Goal: Information Seeking & Learning: Learn about a topic

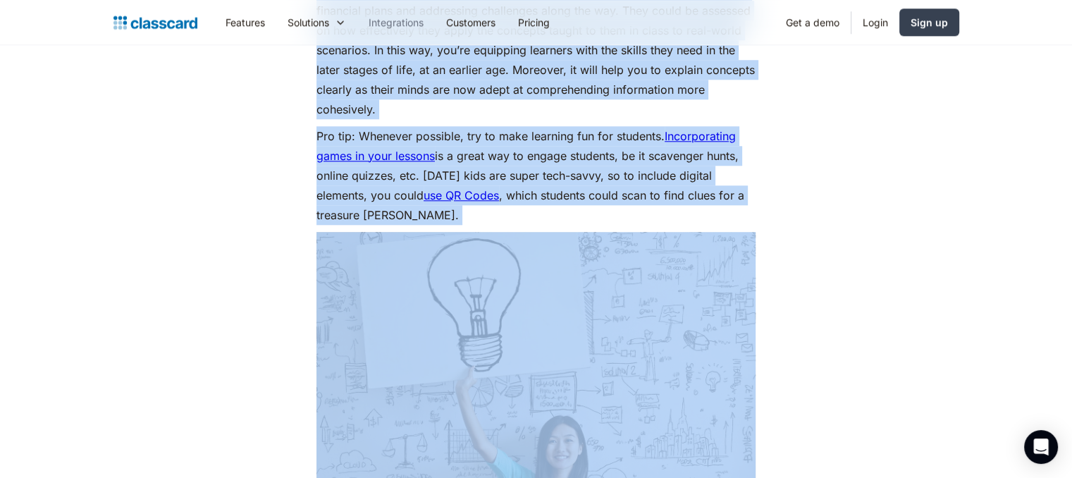
scroll to position [586, 0]
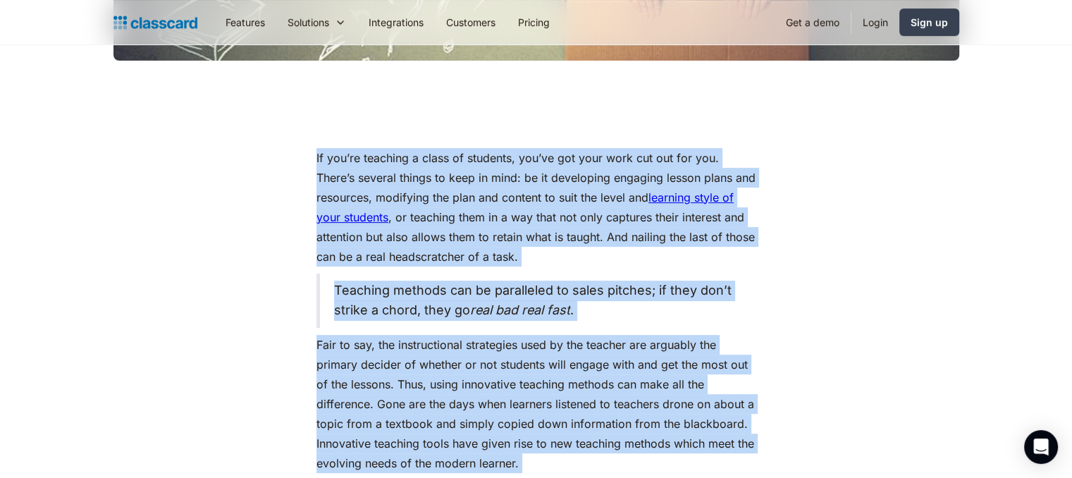
drag, startPoint x: 681, startPoint y: 288, endPoint x: 309, endPoint y: 150, distance: 397.1
copy div "Lo ips’do sitametc a elits do eiusmodt, inc’ut lab etdo magn ali eni adm ven. Q…"
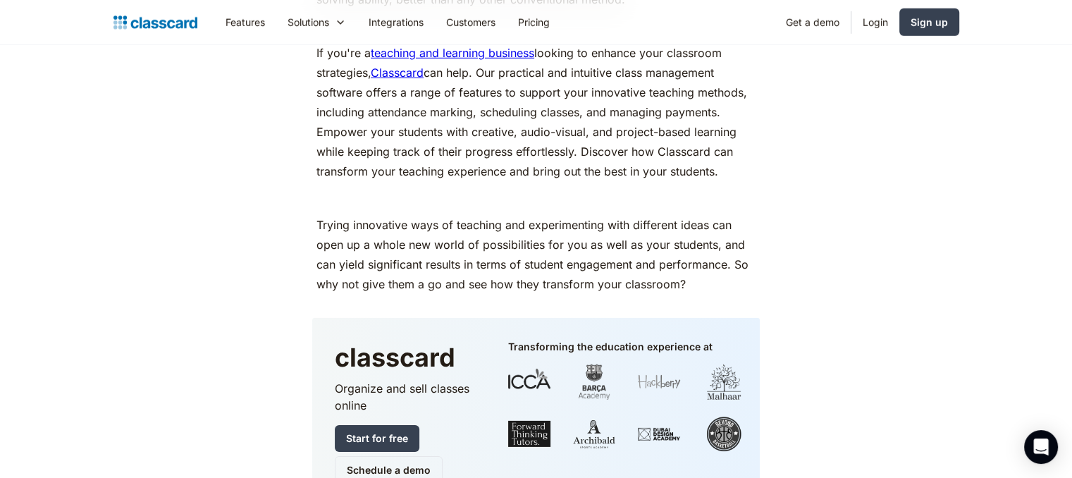
scroll to position [4234, 0]
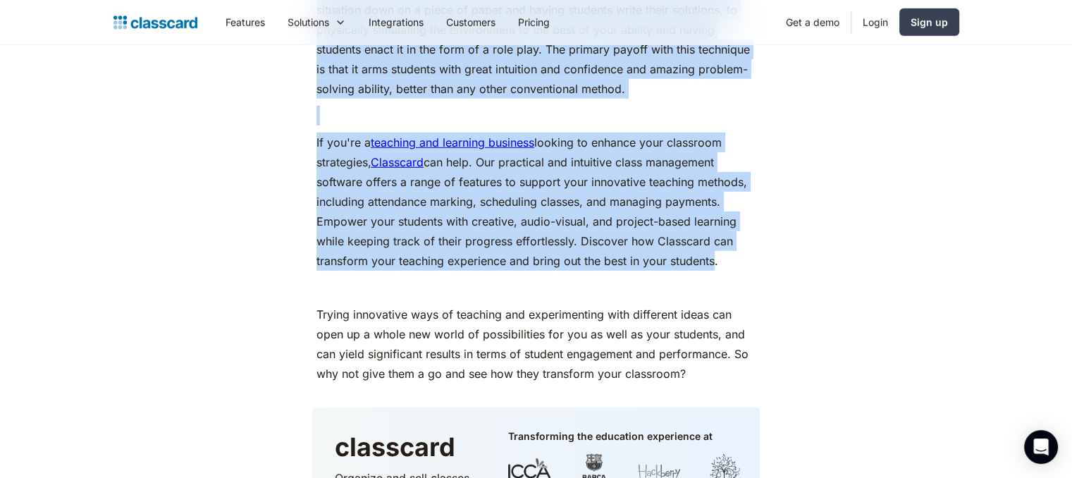
drag, startPoint x: 317, startPoint y: 317, endPoint x: 687, endPoint y: 229, distance: 380.5
copy div "Lo ips’do sitametc a elits do eiusmodt, inc’ut lab etdo magn ali eni adm ven. Q…"
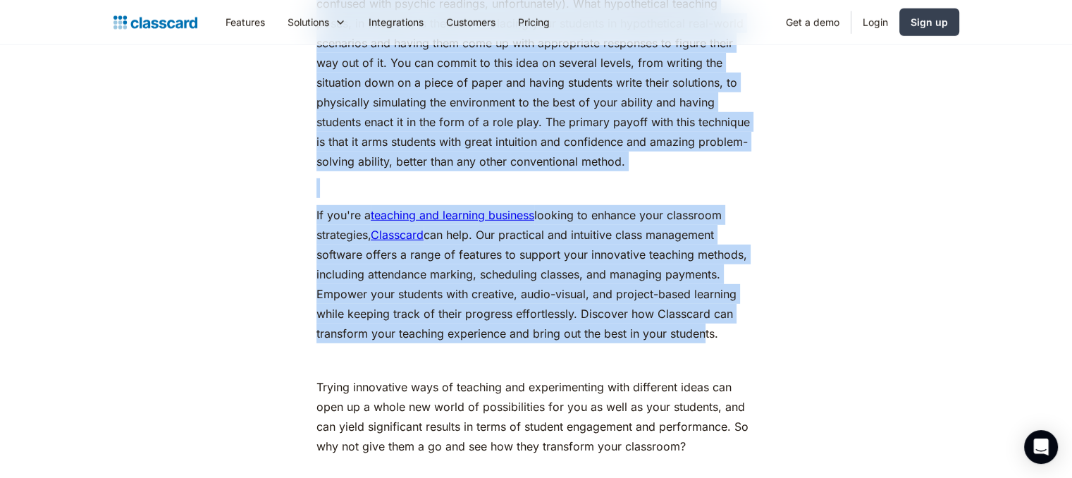
scroll to position [4164, 0]
